Goal: Use online tool/utility: Use online tool/utility

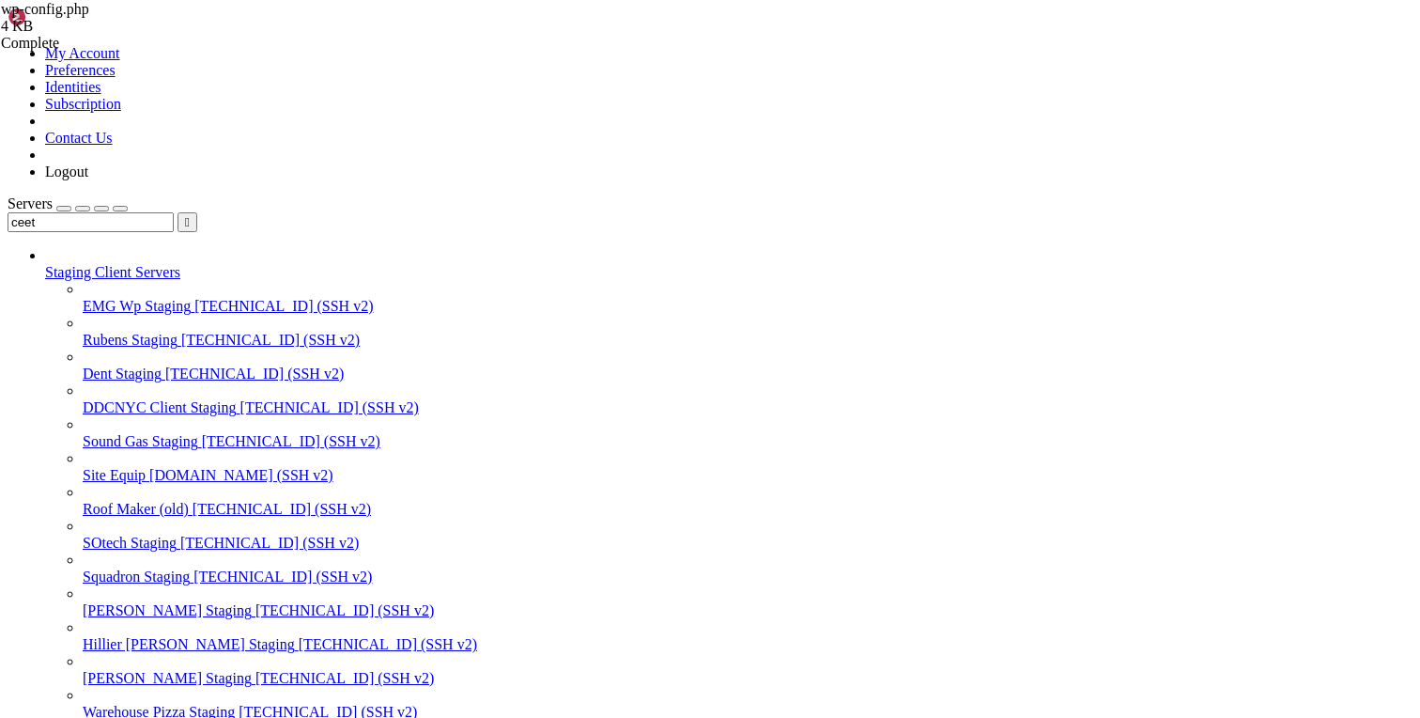
scroll to position [18, 4]
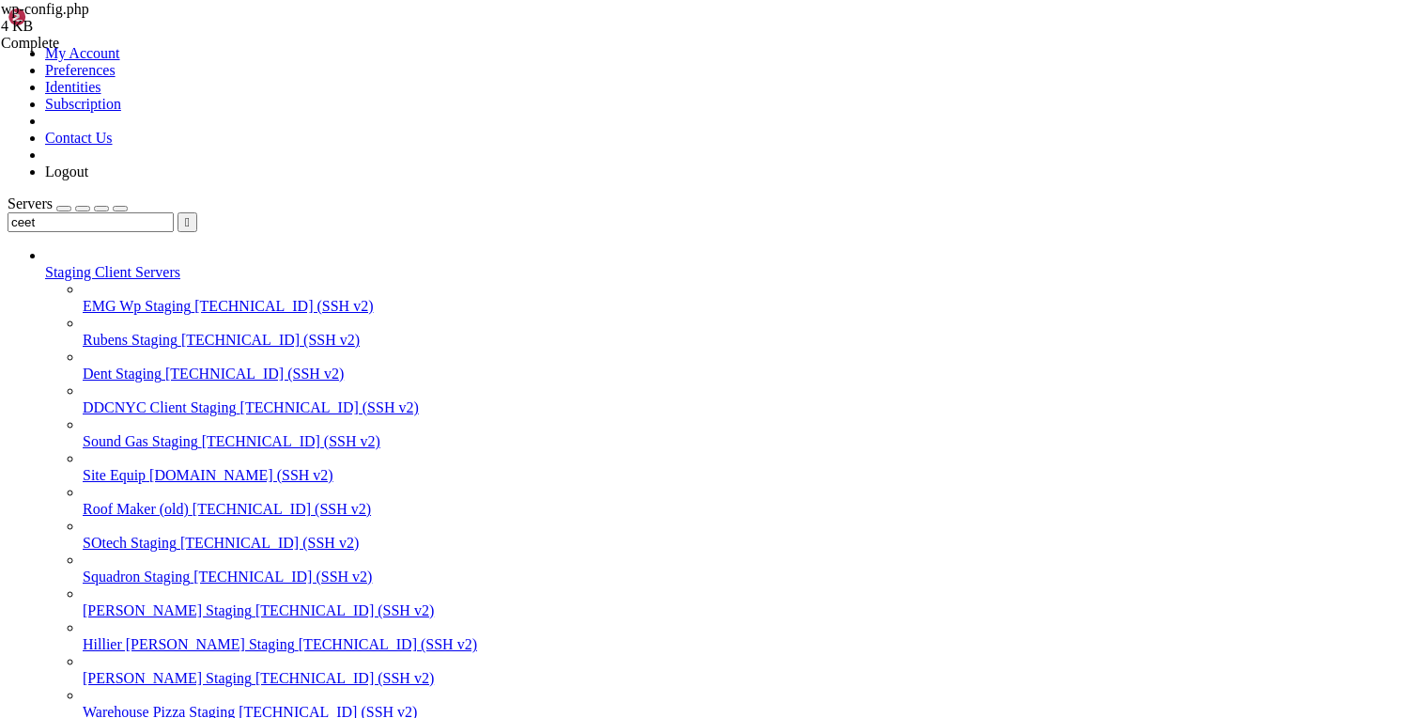
scroll to position [34544, 0]
drag, startPoint x: 163, startPoint y: 2798, endPoint x: 648, endPoint y: 2787, distance: 484.8
copy span "wp-content/themes/ceetak/dist/styles/main.css"
